Goal: Task Accomplishment & Management: Complete application form

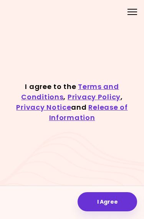
click at [85, 198] on button "I Agree" at bounding box center [108, 201] width 60 height 19
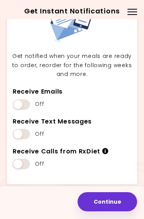
scroll to position [36, 0]
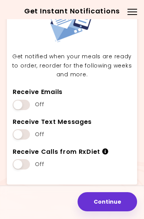
click at [18, 105] on span at bounding box center [21, 105] width 17 height 10
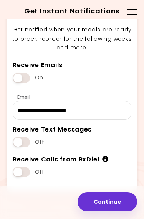
scroll to position [71, 0]
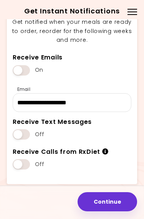
click at [19, 138] on span at bounding box center [21, 134] width 17 height 10
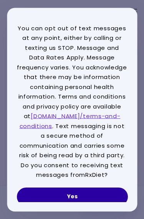
click at [35, 194] on button "Yes" at bounding box center [72, 196] width 111 height 18
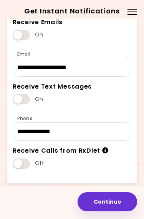
scroll to position [106, 0]
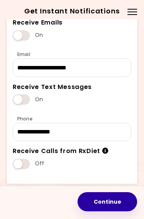
click at [91, 200] on button "Continue" at bounding box center [108, 201] width 60 height 19
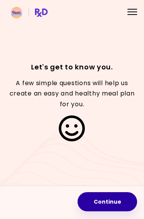
click at [91, 203] on button "Continue" at bounding box center [108, 201] width 60 height 19
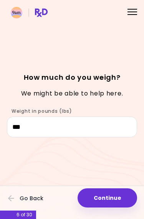
click at [94, 201] on button "Continue" at bounding box center [108, 198] width 60 height 19
select select "****"
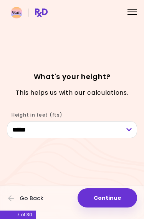
click at [88, 197] on button "Continue" at bounding box center [108, 198] width 60 height 19
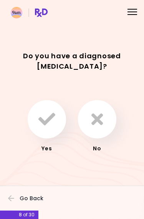
click at [86, 131] on button "button" at bounding box center [97, 119] width 38 height 38
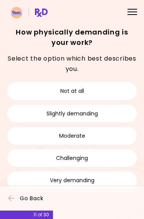
click at [28, 93] on button "Not at all" at bounding box center [72, 91] width 130 height 18
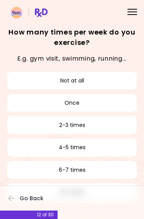
click at [50, 126] on button "2-3 times" at bounding box center [72, 125] width 130 height 18
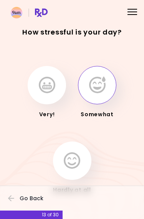
click at [90, 88] on icon "button" at bounding box center [97, 85] width 17 height 17
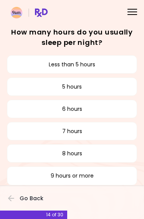
click at [40, 112] on button "6 hours" at bounding box center [72, 109] width 130 height 18
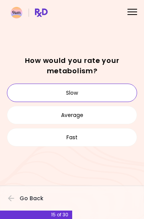
click at [22, 87] on button "Slow" at bounding box center [72, 93] width 130 height 18
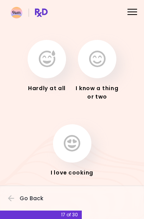
scroll to position [36, 0]
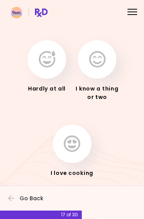
click at [43, 65] on icon "button" at bounding box center [47, 59] width 17 height 17
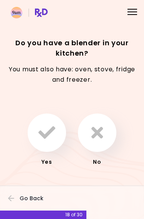
click at [43, 128] on icon "button" at bounding box center [46, 132] width 17 height 17
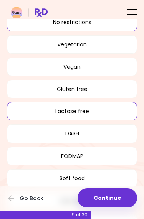
scroll to position [43, 0]
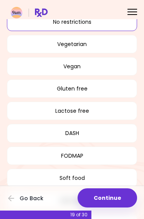
click at [33, 88] on button "Gluten free" at bounding box center [72, 89] width 130 height 18
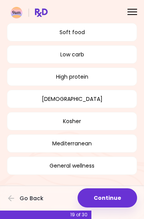
scroll to position [188, 0]
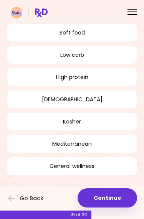
click at [27, 145] on button "Mediterranean" at bounding box center [72, 144] width 130 height 18
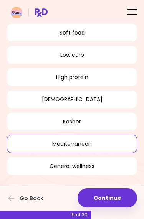
click at [41, 77] on button "High protein" at bounding box center [72, 77] width 130 height 18
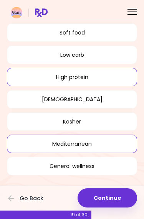
click at [93, 199] on button "Continue" at bounding box center [108, 198] width 60 height 19
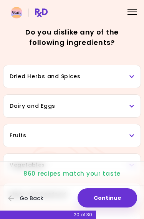
click at [25, 78] on h3 "Dried Herbs and Spices" at bounding box center [72, 77] width 125 height 8
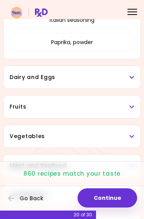
scroll to position [216, 0]
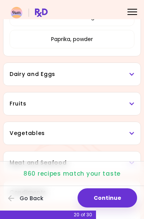
click at [24, 76] on h3 "Dairy and Eggs" at bounding box center [72, 74] width 125 height 8
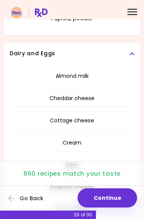
scroll to position [239, 0]
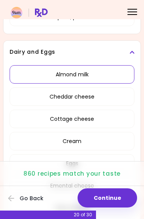
click at [47, 74] on button "Almond milk" at bounding box center [72, 74] width 125 height 18
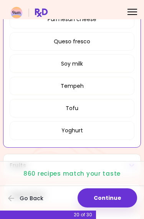
scroll to position [530, 0]
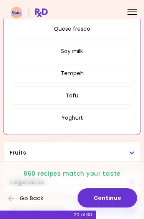
click at [48, 51] on button "Soy milk" at bounding box center [72, 51] width 125 height 18
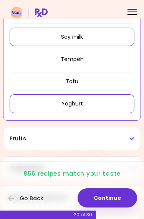
scroll to position [548, 0]
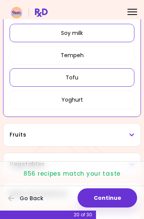
click at [46, 79] on button "Tofu" at bounding box center [72, 77] width 125 height 18
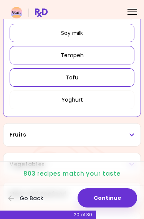
click at [33, 60] on button "Tempeh" at bounding box center [72, 55] width 125 height 18
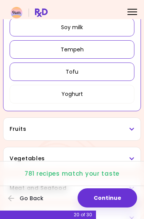
scroll to position [643, 0]
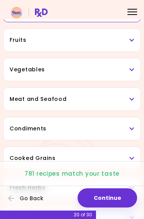
click at [16, 43] on h3 "Fruits" at bounding box center [72, 40] width 125 height 8
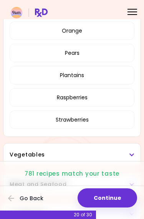
scroll to position [809, 0]
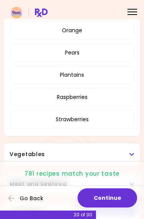
click at [53, 53] on button "Pears" at bounding box center [72, 52] width 125 height 18
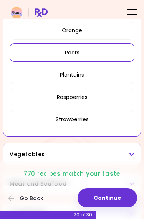
click at [33, 75] on button "Plantains" at bounding box center [72, 75] width 125 height 18
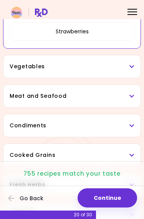
scroll to position [897, 0]
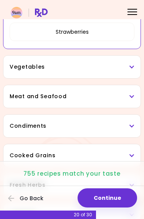
click at [18, 68] on h3 "Vegetables" at bounding box center [72, 67] width 125 height 8
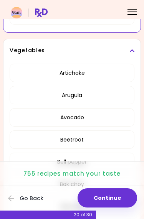
scroll to position [932, 0]
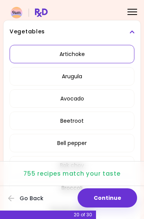
click at [54, 55] on button "Artichoke" at bounding box center [72, 54] width 125 height 18
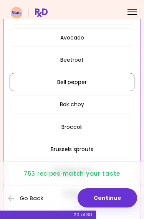
scroll to position [994, 0]
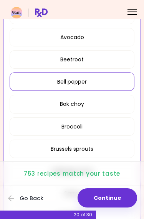
click at [43, 81] on button "Bell pepper" at bounding box center [72, 82] width 125 height 18
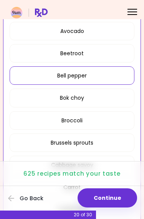
scroll to position [1004, 0]
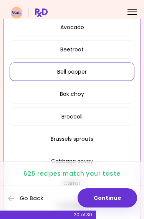
click at [53, 88] on button "Bok choy" at bounding box center [72, 94] width 125 height 18
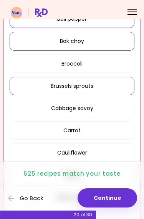
scroll to position [1060, 0]
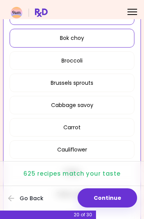
click at [49, 83] on button "Brussels sprouts" at bounding box center [72, 83] width 125 height 18
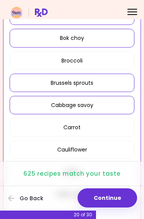
click at [47, 103] on button "Cabbage savoy" at bounding box center [72, 105] width 125 height 18
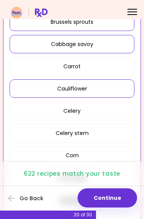
scroll to position [1121, 0]
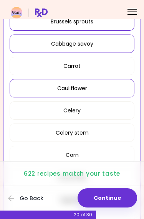
click at [51, 90] on button "Cauliflower" at bounding box center [72, 88] width 125 height 18
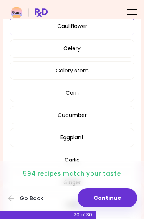
scroll to position [1183, 0]
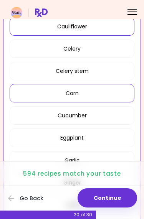
click at [59, 91] on button "Corn" at bounding box center [72, 93] width 125 height 18
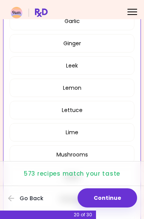
scroll to position [1317, 0]
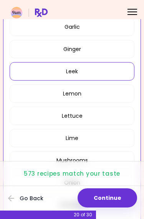
click at [55, 74] on button "Leek" at bounding box center [72, 71] width 125 height 18
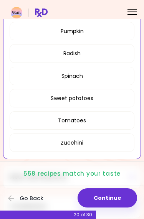
scroll to position [1515, 0]
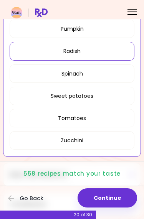
click at [49, 50] on button "Radish" at bounding box center [72, 51] width 125 height 18
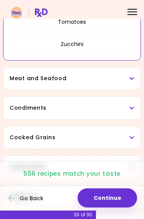
scroll to position [1628, 0]
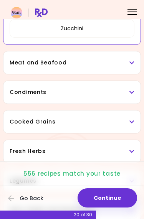
click at [22, 61] on h3 "Meat and Seafood" at bounding box center [72, 63] width 125 height 8
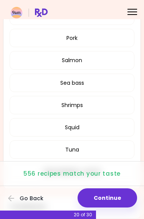
scroll to position [1734, 0]
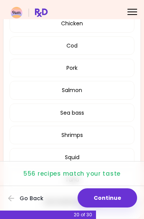
click at [59, 65] on button "Pork" at bounding box center [72, 68] width 125 height 18
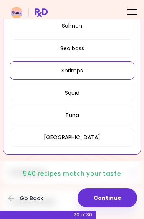
scroll to position [1799, 0]
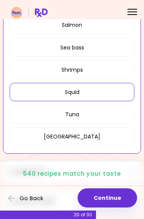
click at [44, 89] on button "Squid" at bounding box center [72, 92] width 125 height 18
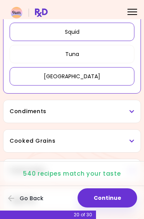
scroll to position [1863, 0]
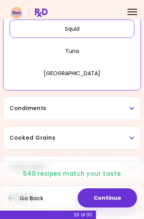
click at [22, 110] on h3 "Condiments" at bounding box center [72, 109] width 125 height 8
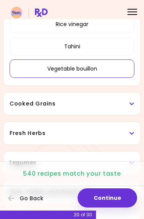
scroll to position [2106, 0]
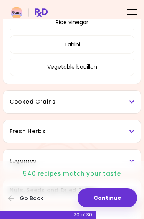
click at [22, 102] on h3 "Cooked Grains" at bounding box center [72, 102] width 125 height 8
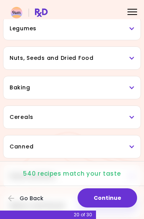
scroll to position [2238, 0]
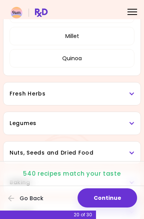
click at [22, 98] on div "Fresh Herbs" at bounding box center [71, 94] width 137 height 23
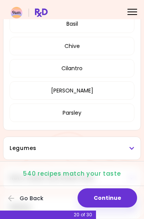
scroll to position [2336, 0]
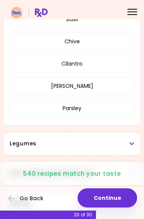
click at [34, 65] on button "Cilantro" at bounding box center [72, 64] width 125 height 18
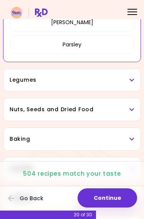
scroll to position [2400, 0]
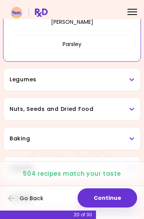
click at [14, 79] on h3 "Legumes" at bounding box center [72, 80] width 125 height 8
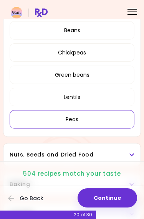
scroll to position [2476, 0]
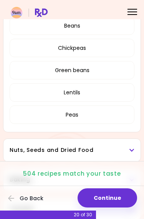
click at [50, 111] on button "Peas" at bounding box center [72, 115] width 125 height 18
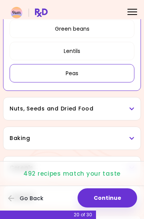
scroll to position [2544, 0]
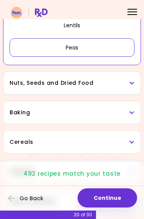
click at [22, 84] on h3 "Nuts, Seeds and Dried Food" at bounding box center [72, 83] width 125 height 8
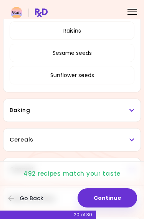
scroll to position [2775, 0]
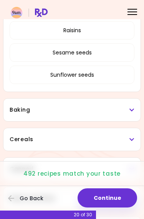
click at [17, 110] on h3 "Baking" at bounding box center [72, 110] width 125 height 8
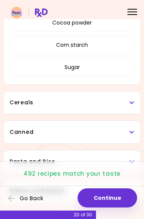
scroll to position [2886, 0]
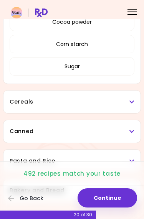
click at [18, 103] on h3 "Cereals" at bounding box center [72, 102] width 125 height 8
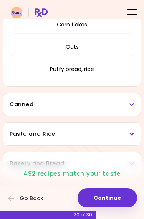
scroll to position [2986, 0]
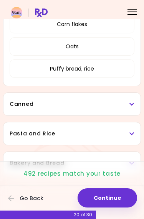
click at [21, 104] on h3 "Canned" at bounding box center [72, 104] width 125 height 8
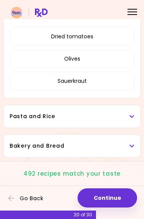
scroll to position [3076, 0]
click at [24, 118] on h3 "Pasta and Rice" at bounding box center [72, 117] width 125 height 8
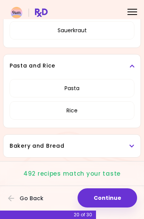
scroll to position [3127, 0]
click at [25, 148] on h3 "Bakery and Bread" at bounding box center [72, 146] width 125 height 8
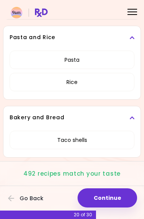
scroll to position [3156, 0]
click at [95, 199] on button "Continue" at bounding box center [108, 198] width 60 height 19
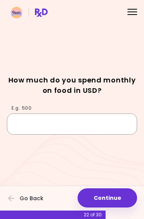
click at [22, 124] on input "E.g. 500" at bounding box center [72, 124] width 130 height 21
type input "***"
click at [43, 65] on div "Focusable invisible element How much do you spend monthly on food in USD? E.g. …" at bounding box center [72, 109] width 144 height 219
click at [96, 202] on button "Continue" at bounding box center [108, 198] width 60 height 19
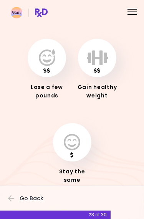
scroll to position [36, 0]
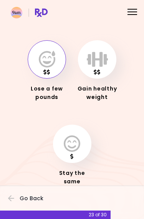
click at [46, 64] on icon "button" at bounding box center [47, 59] width 17 height 17
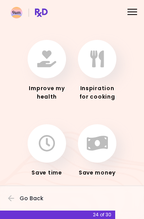
scroll to position [36, 0]
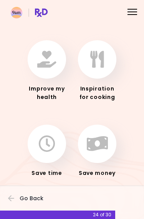
click at [42, 64] on icon "button" at bounding box center [46, 59] width 19 height 17
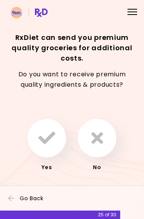
click at [93, 144] on icon "button" at bounding box center [97, 138] width 12 height 17
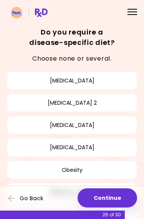
click at [46, 129] on button "[MEDICAL_DATA]" at bounding box center [72, 125] width 130 height 18
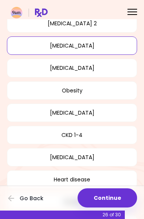
scroll to position [83, 0]
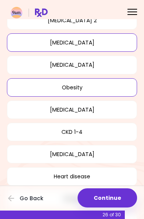
click at [58, 88] on button "Obesity" at bounding box center [72, 87] width 130 height 18
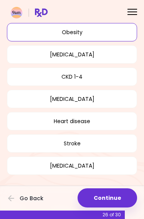
scroll to position [138, 0]
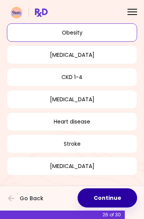
click at [95, 199] on button "Continue" at bounding box center [108, 198] width 60 height 19
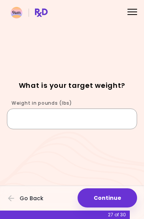
click at [28, 115] on input "Weight in pounds (lbs)" at bounding box center [72, 119] width 130 height 21
type input "***"
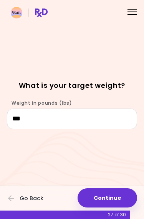
click at [25, 67] on div "Focusable invisible element What is your target weight? Weight in pounds (lbs) …" at bounding box center [72, 109] width 144 height 219
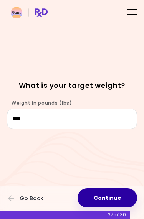
click at [95, 199] on button "Continue" at bounding box center [108, 198] width 60 height 19
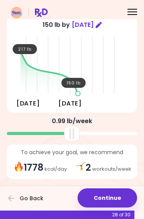
scroll to position [39, 0]
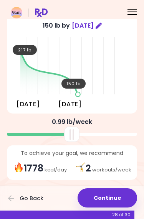
click at [90, 199] on button "Continue" at bounding box center [108, 198] width 60 height 19
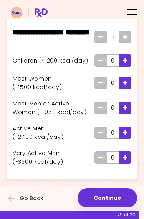
scroll to position [39, 0]
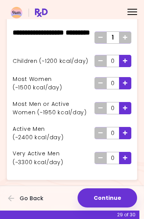
click at [129, 106] on div "Add - Man or Active Woman" at bounding box center [125, 108] width 12 height 12
click at [88, 199] on button "Continue" at bounding box center [108, 198] width 60 height 19
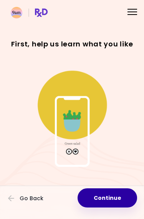
click at [93, 203] on button "Continue" at bounding box center [108, 198] width 60 height 19
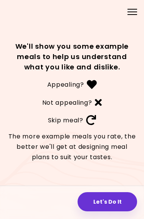
click at [88, 204] on button "Let's Do It" at bounding box center [108, 201] width 60 height 19
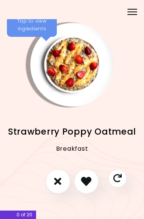
click at [83, 180] on icon "I like this recipe" at bounding box center [86, 181] width 10 height 10
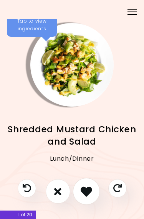
click at [83, 187] on icon "I like this recipe" at bounding box center [87, 192] width 12 height 12
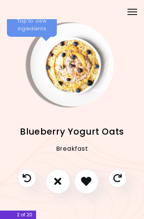
click at [83, 180] on icon "I like this recipe" at bounding box center [86, 181] width 10 height 10
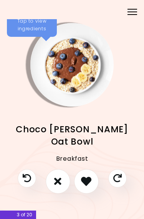
click at [80, 179] on button "I like this recipe" at bounding box center [86, 181] width 25 height 25
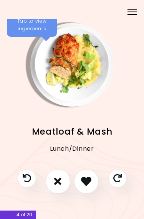
click at [85, 181] on icon "I like this recipe" at bounding box center [86, 181] width 10 height 10
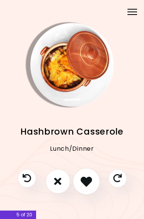
click at [86, 181] on icon "I like this recipe" at bounding box center [87, 182] width 12 height 12
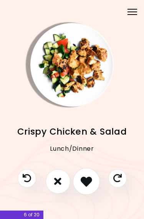
click at [87, 180] on icon "I like this recipe" at bounding box center [87, 182] width 12 height 12
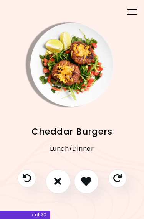
click at [85, 179] on icon "I like this recipe" at bounding box center [86, 181] width 10 height 10
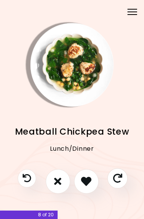
click at [115, 174] on icon "Skip" at bounding box center [117, 178] width 9 height 9
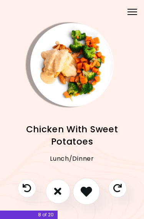
click at [82, 187] on icon "I like this recipe" at bounding box center [87, 192] width 12 height 12
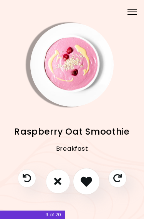
click at [84, 181] on icon "I like this recipe" at bounding box center [87, 182] width 12 height 12
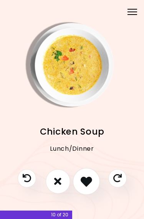
click at [85, 181] on icon "I like this recipe" at bounding box center [87, 182] width 12 height 12
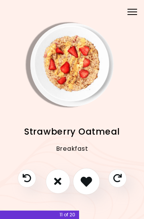
click at [85, 183] on icon "I like this recipe" at bounding box center [87, 182] width 12 height 12
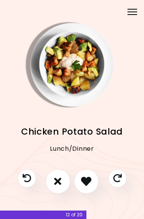
click at [82, 183] on icon "I like this recipe" at bounding box center [86, 181] width 10 height 10
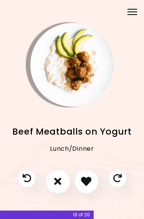
click at [82, 178] on icon "I like this recipe" at bounding box center [86, 181] width 10 height 10
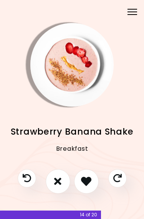
click at [85, 176] on icon "I like this recipe" at bounding box center [86, 181] width 10 height 10
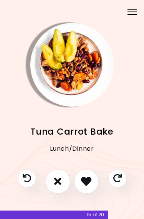
click at [116, 176] on icon "Skip" at bounding box center [117, 178] width 8 height 8
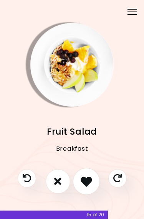
click at [86, 180] on icon "I like this recipe" at bounding box center [87, 182] width 12 height 12
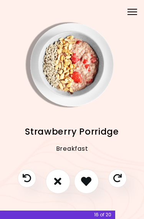
click at [83, 180] on icon "I like this recipe" at bounding box center [86, 181] width 10 height 10
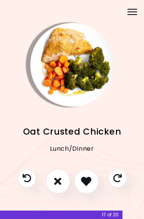
click at [86, 178] on icon "I like this recipe" at bounding box center [86, 181] width 10 height 10
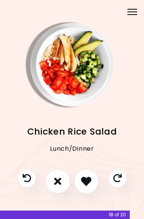
click at [86, 178] on icon "I like this recipe" at bounding box center [86, 181] width 10 height 10
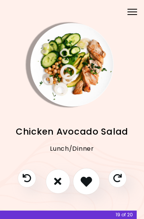
click at [86, 177] on icon "I like this recipe" at bounding box center [87, 182] width 12 height 12
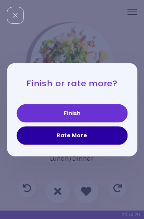
click at [48, 134] on button "Rate More" at bounding box center [72, 135] width 111 height 18
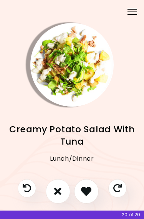
click at [56, 190] on icon "I don't like this recipe" at bounding box center [57, 191] width 7 height 10
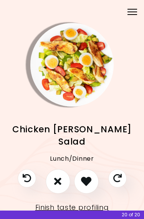
click at [86, 181] on icon "I like this recipe" at bounding box center [86, 181] width 10 height 10
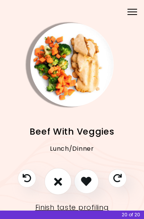
click at [58, 176] on icon "I don't like this recipe" at bounding box center [58, 182] width 8 height 12
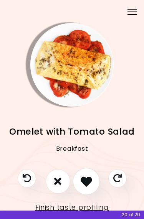
click at [84, 178] on icon "I like this recipe" at bounding box center [87, 182] width 12 height 12
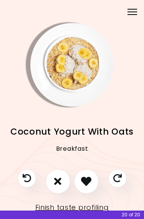
click at [84, 180] on icon "I like this recipe" at bounding box center [86, 181] width 10 height 10
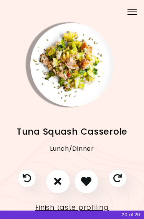
click at [53, 180] on button "I don't like this recipe" at bounding box center [58, 181] width 25 height 25
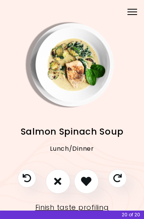
click at [52, 181] on button "I don't like this recipe" at bounding box center [58, 181] width 25 height 25
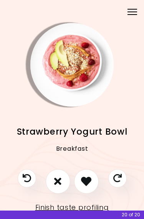
click at [82, 179] on icon "I like this recipe" at bounding box center [86, 181] width 10 height 10
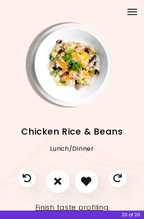
click at [81, 179] on icon "I like this recipe" at bounding box center [86, 181] width 10 height 10
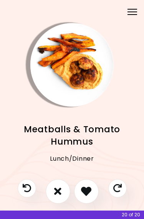
click at [82, 189] on icon "I like this recipe" at bounding box center [86, 191] width 10 height 10
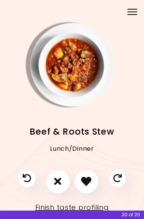
click at [84, 184] on icon "I like this recipe" at bounding box center [86, 181] width 10 height 10
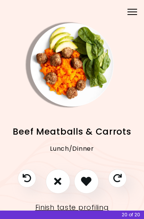
click at [87, 184] on icon "I like this recipe" at bounding box center [86, 181] width 10 height 10
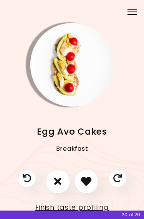
click at [83, 182] on icon "I like this recipe" at bounding box center [86, 181] width 10 height 10
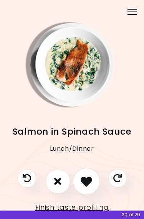
click at [85, 181] on icon "I like this recipe" at bounding box center [87, 182] width 12 height 12
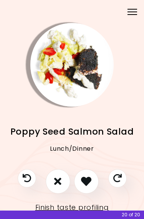
click at [81, 177] on icon "I like this recipe" at bounding box center [86, 181] width 10 height 10
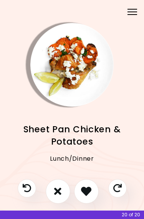
click at [85, 189] on icon "I like this recipe" at bounding box center [86, 191] width 10 height 10
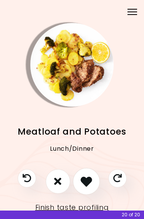
click at [84, 185] on icon "I like this recipe" at bounding box center [87, 182] width 12 height 12
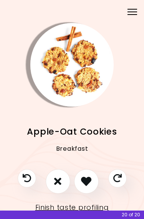
click at [85, 181] on icon "I like this recipe" at bounding box center [86, 181] width 10 height 10
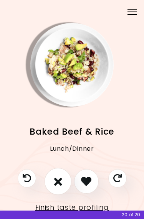
click at [59, 177] on icon "I don't like this recipe" at bounding box center [58, 182] width 8 height 12
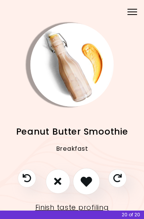
click at [86, 180] on icon "I like this recipe" at bounding box center [87, 182] width 12 height 12
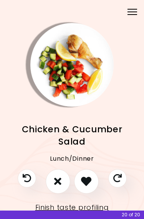
click at [52, 179] on button "I don't like this recipe" at bounding box center [58, 181] width 25 height 25
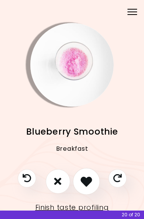
click at [88, 181] on icon "I like this recipe" at bounding box center [87, 182] width 12 height 12
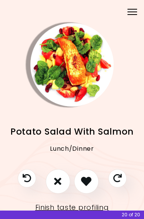
click at [85, 178] on icon "I like this recipe" at bounding box center [86, 181] width 10 height 10
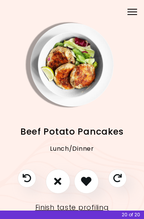
click at [87, 178] on icon "I like this recipe" at bounding box center [86, 181] width 10 height 10
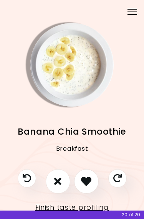
click at [85, 180] on icon "I like this recipe" at bounding box center [86, 181] width 10 height 10
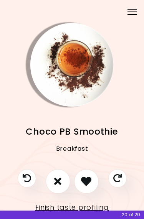
click at [81, 175] on button "I like this recipe" at bounding box center [86, 181] width 25 height 25
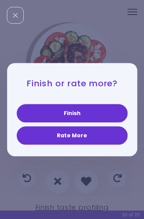
click at [42, 113] on button "Finish" at bounding box center [72, 113] width 111 height 18
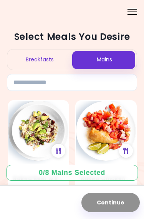
click at [88, 61] on div "Mains" at bounding box center [104, 60] width 65 height 20
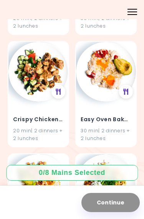
scroll to position [2759, 0]
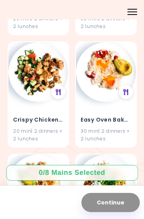
click at [30, 78] on img at bounding box center [38, 72] width 60 height 60
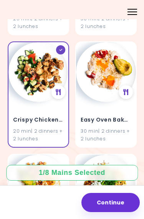
click at [30, 114] on div "Crispy Chicken & Salad 20 min | 2 dinners + 2 lunches" at bounding box center [38, 124] width 60 height 45
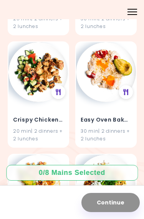
click at [30, 114] on h4 "Crispy Chicken & Salad" at bounding box center [38, 120] width 51 height 12
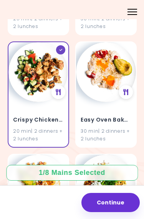
click at [25, 102] on div "Crispy Chicken & Salad 20 min | 2 dinners + 2 lunches" at bounding box center [38, 124] width 60 height 45
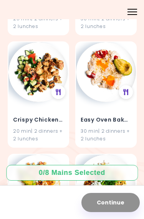
click at [27, 102] on div "Crispy Chicken & Salad 20 min | 2 dinners + 2 lunches" at bounding box center [38, 124] width 60 height 45
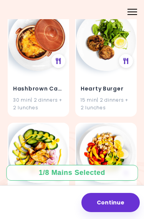
scroll to position [3349, 0]
